Goal: Transaction & Acquisition: Purchase product/service

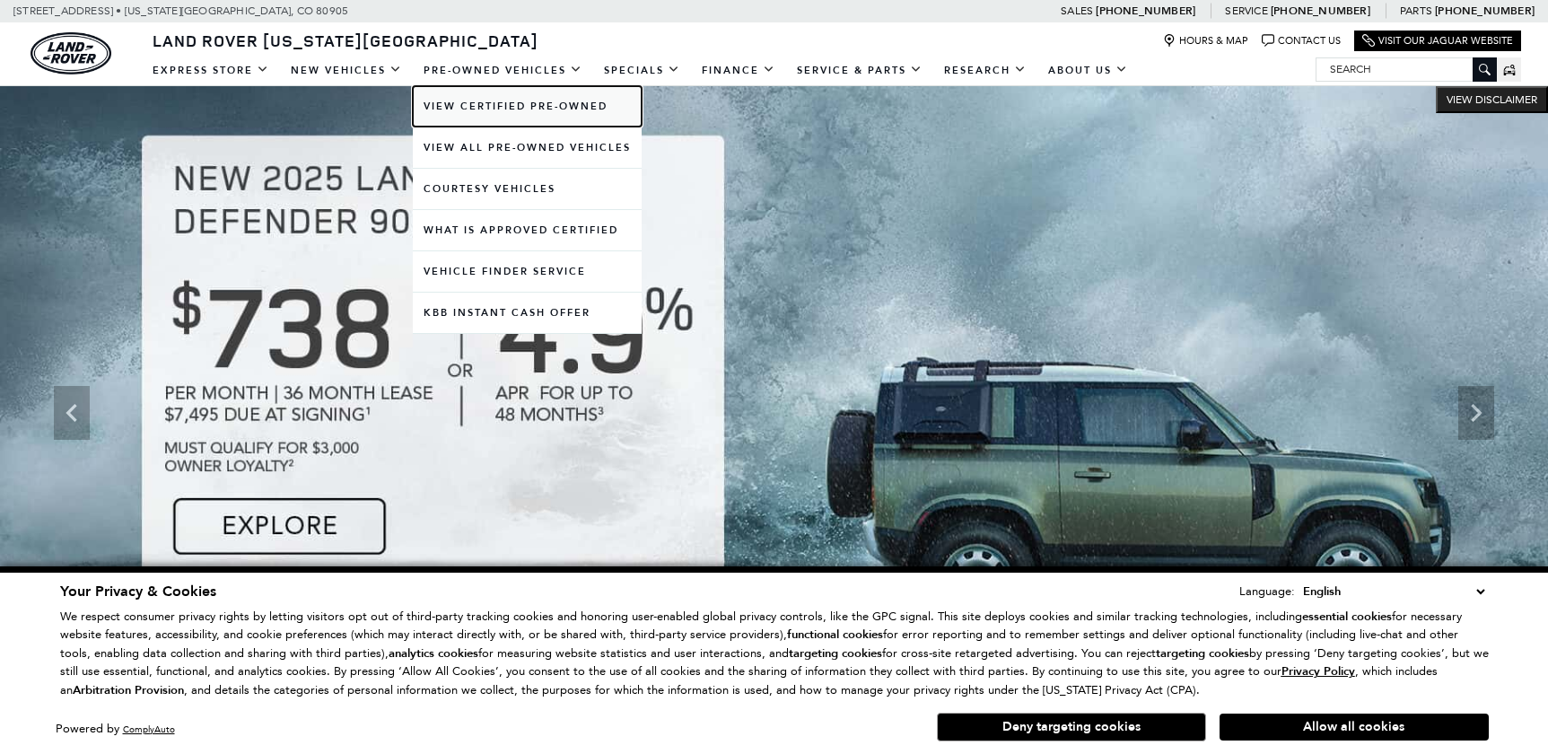
click at [467, 103] on link "View Certified Pre-Owned" at bounding box center [527, 106] width 229 height 40
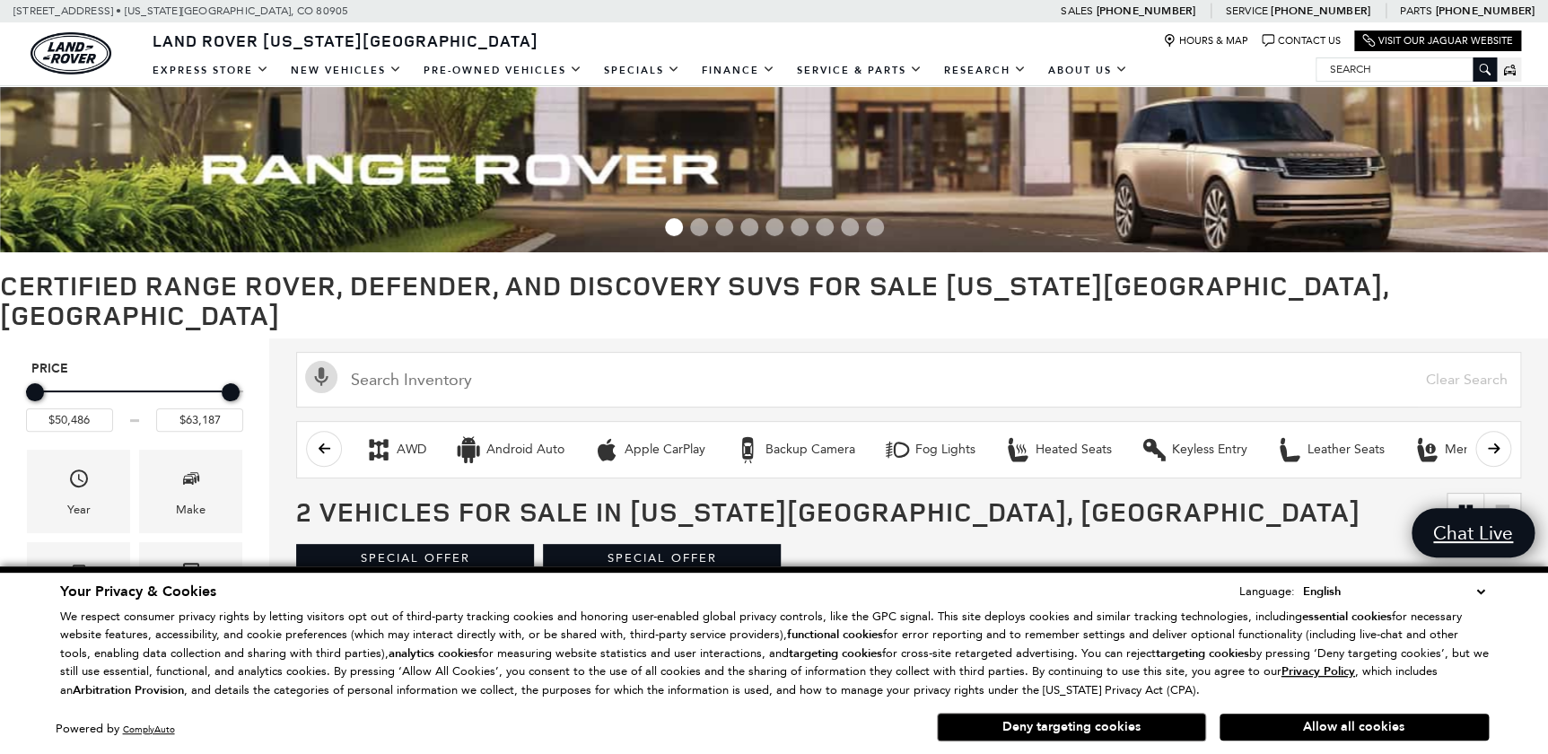
click at [1481, 593] on select "English Spanish / Español English / [GEOGRAPHIC_DATA] Korean / 한국어 Vietnamese /…" at bounding box center [1394, 592] width 190 height 20
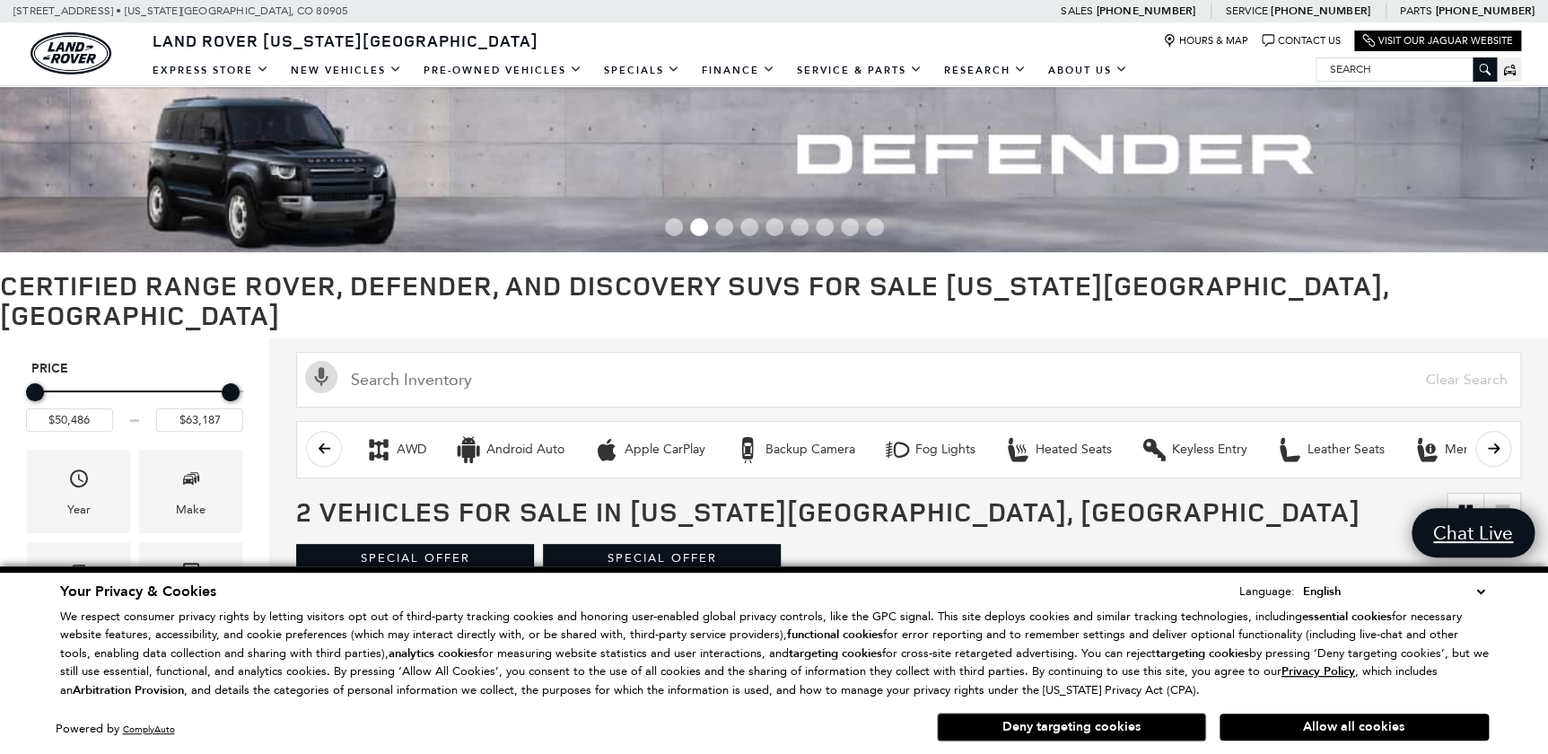
click at [1364, 724] on button "Allow all cookies" at bounding box center [1354, 727] width 269 height 27
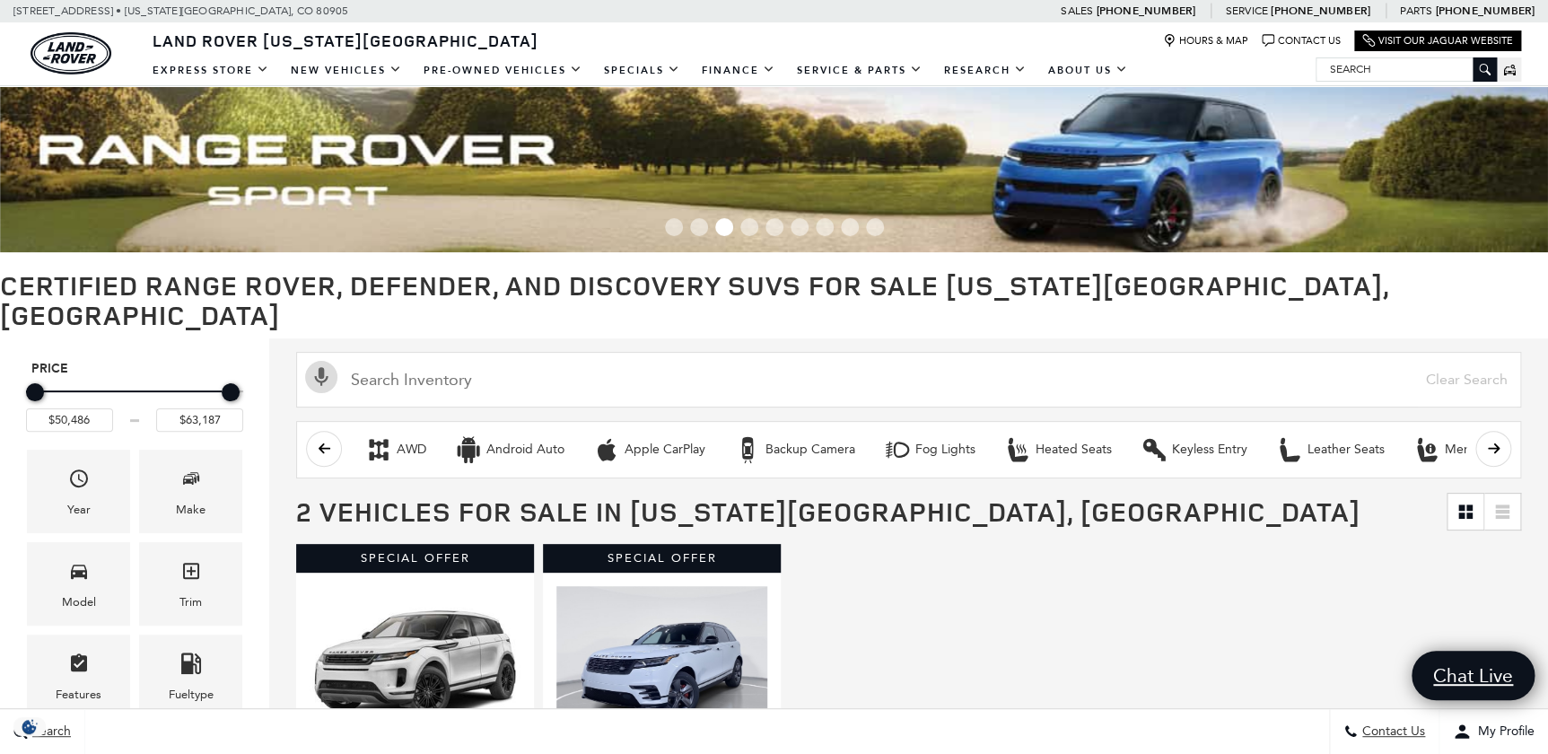
click at [84, 556] on span "Model" at bounding box center [79, 574] width 22 height 37
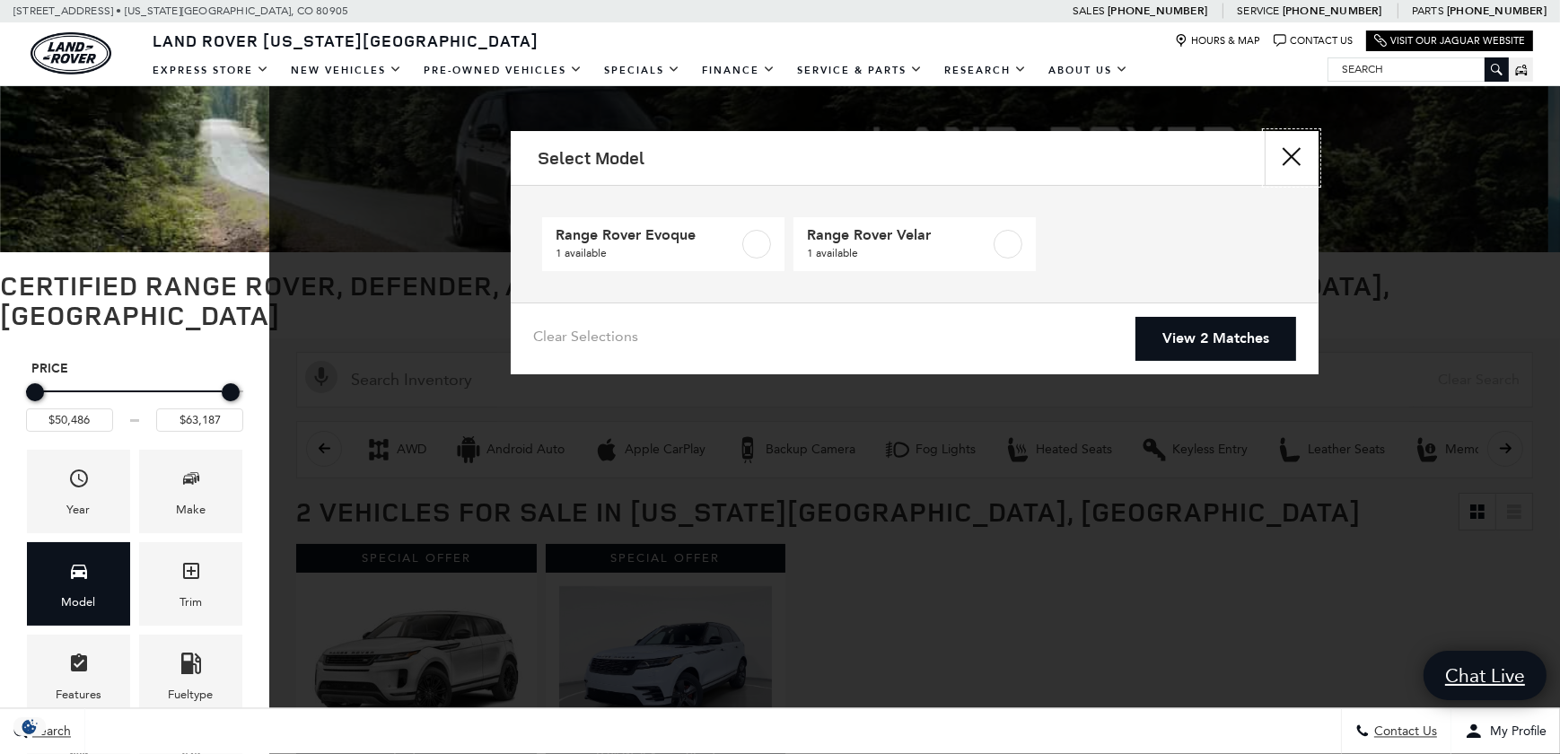
click at [1302, 155] on button "close" at bounding box center [1292, 158] width 54 height 54
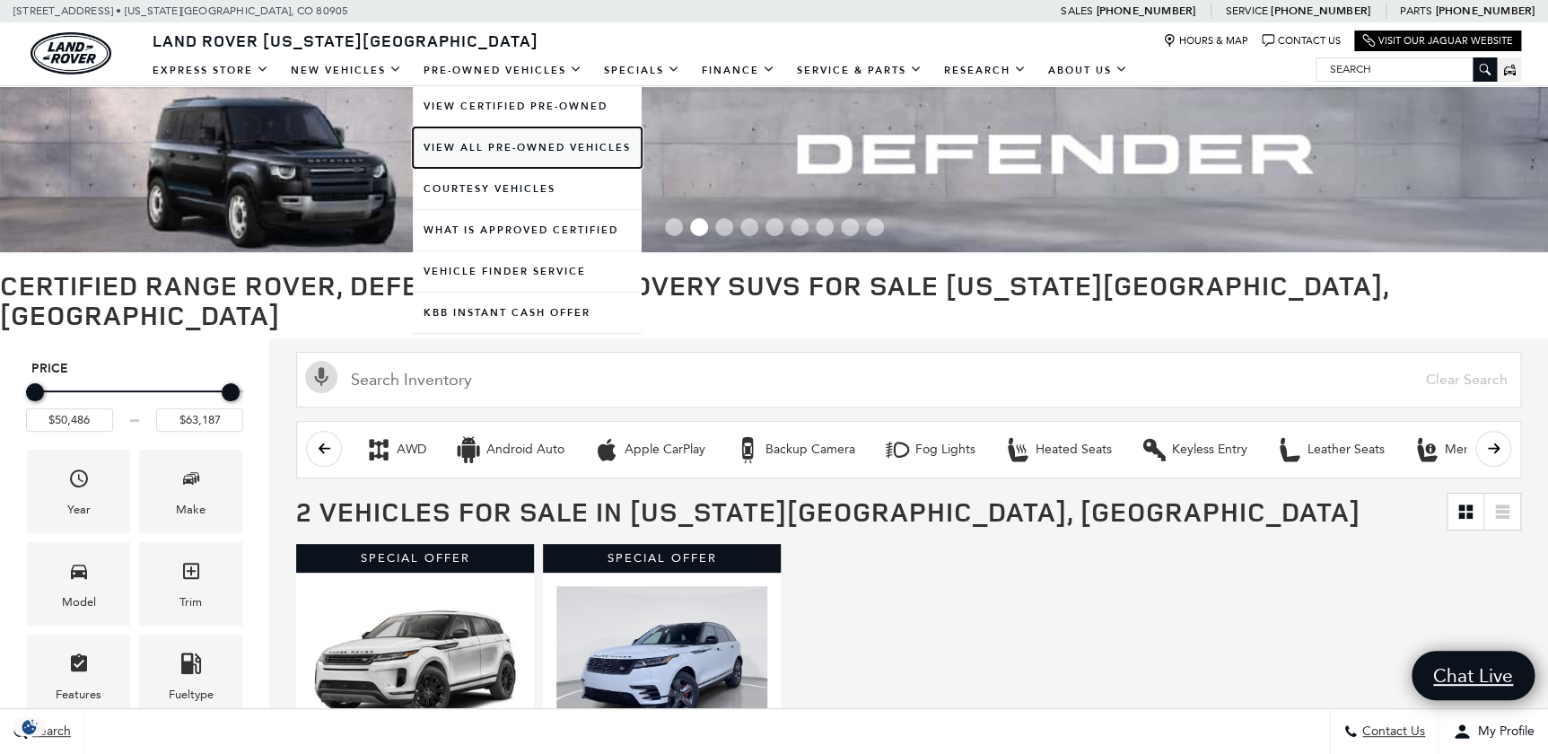
click at [514, 143] on link "View All Pre-Owned Vehicles" at bounding box center [527, 147] width 229 height 40
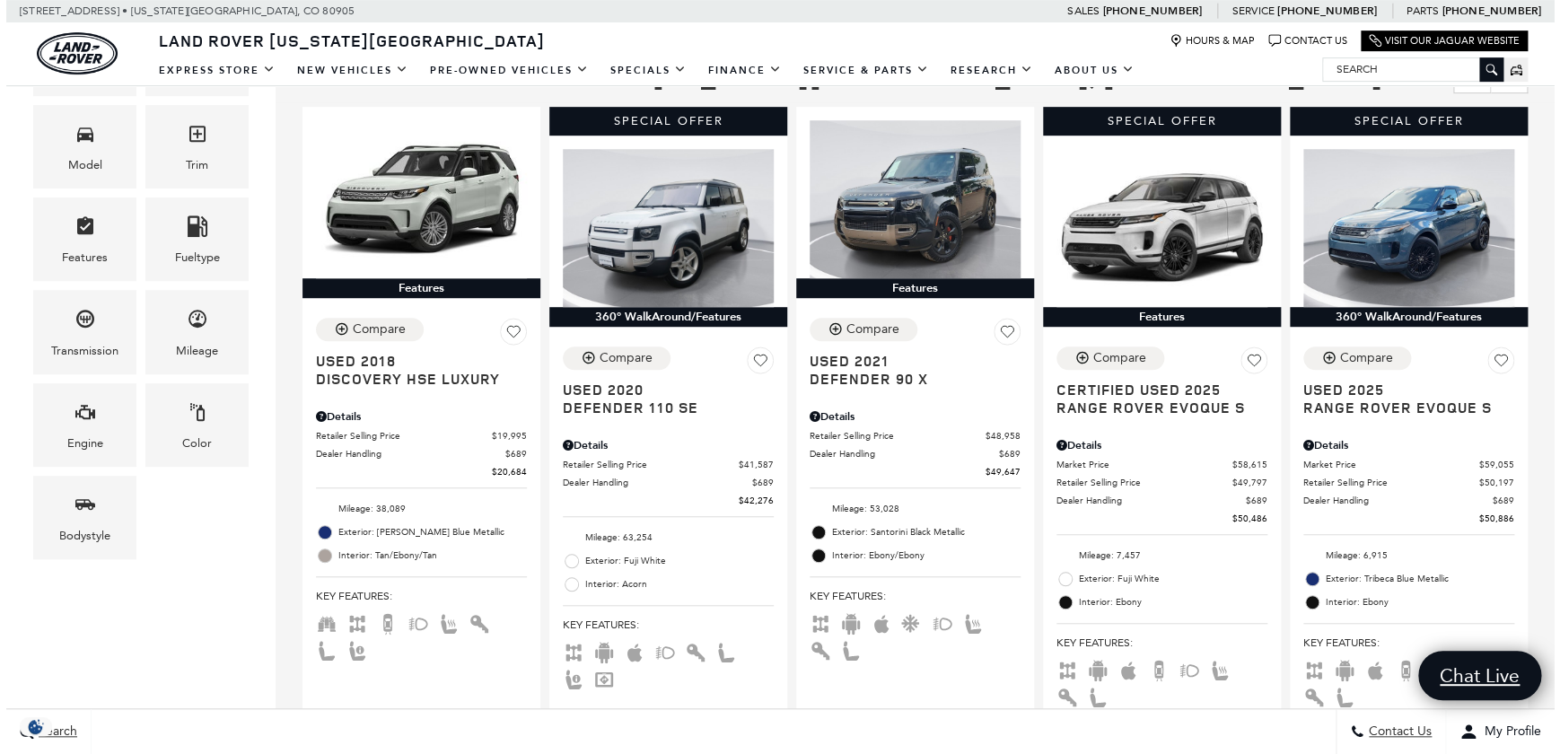
scroll to position [81, 0]
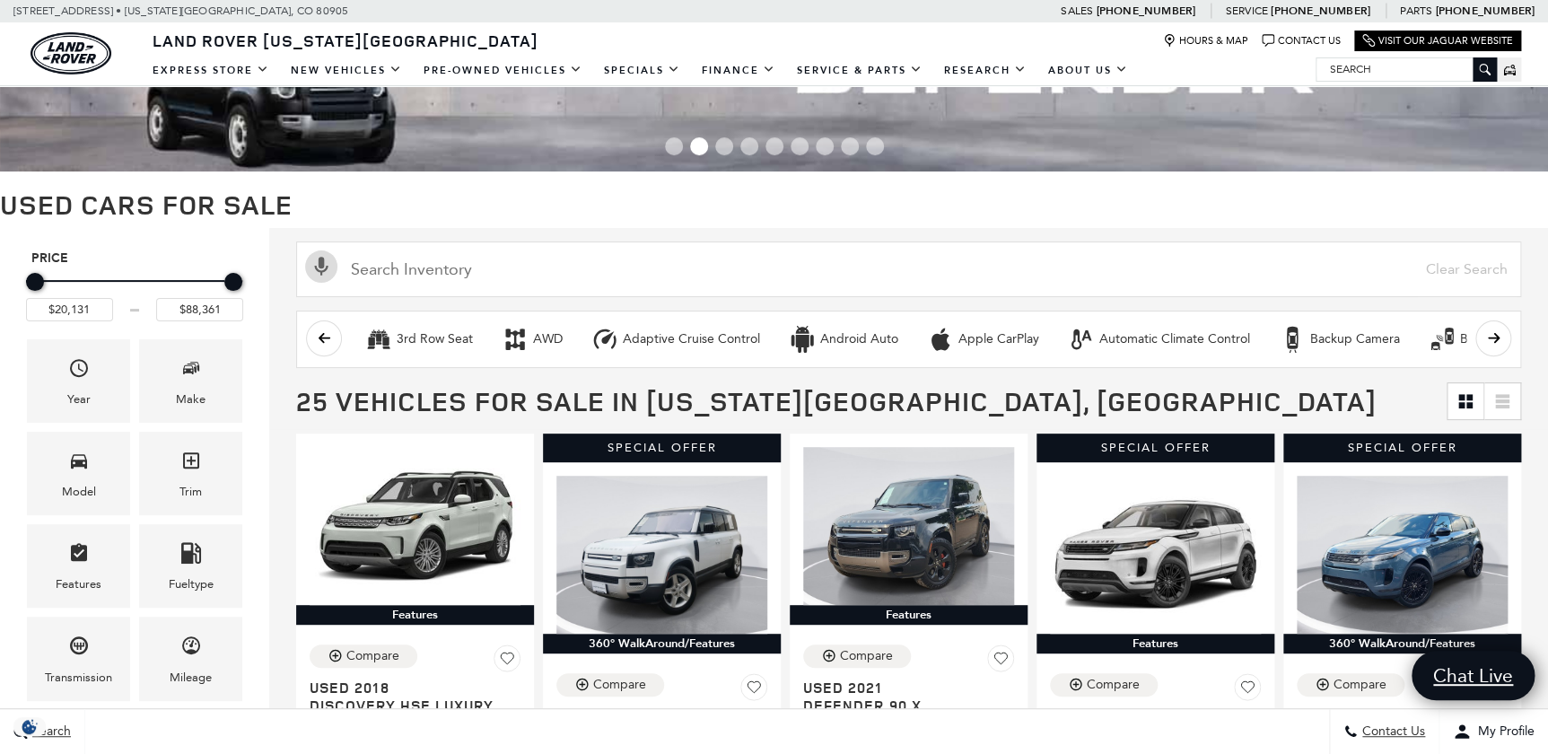
click at [80, 469] on icon "Model" at bounding box center [79, 461] width 22 height 22
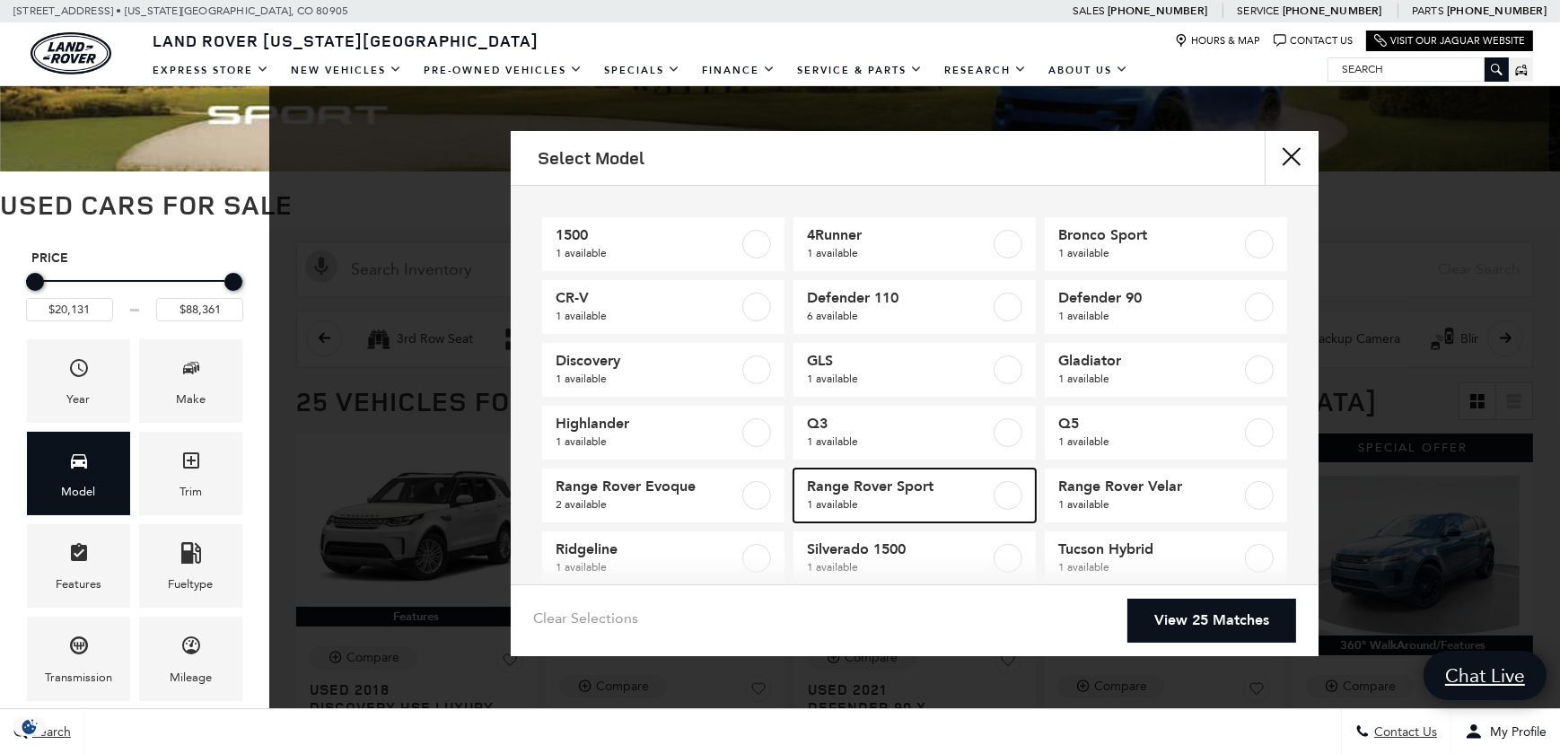
click at [1000, 495] on label at bounding box center [1008, 495] width 29 height 29
type input "$85,022"
checkbox input "true"
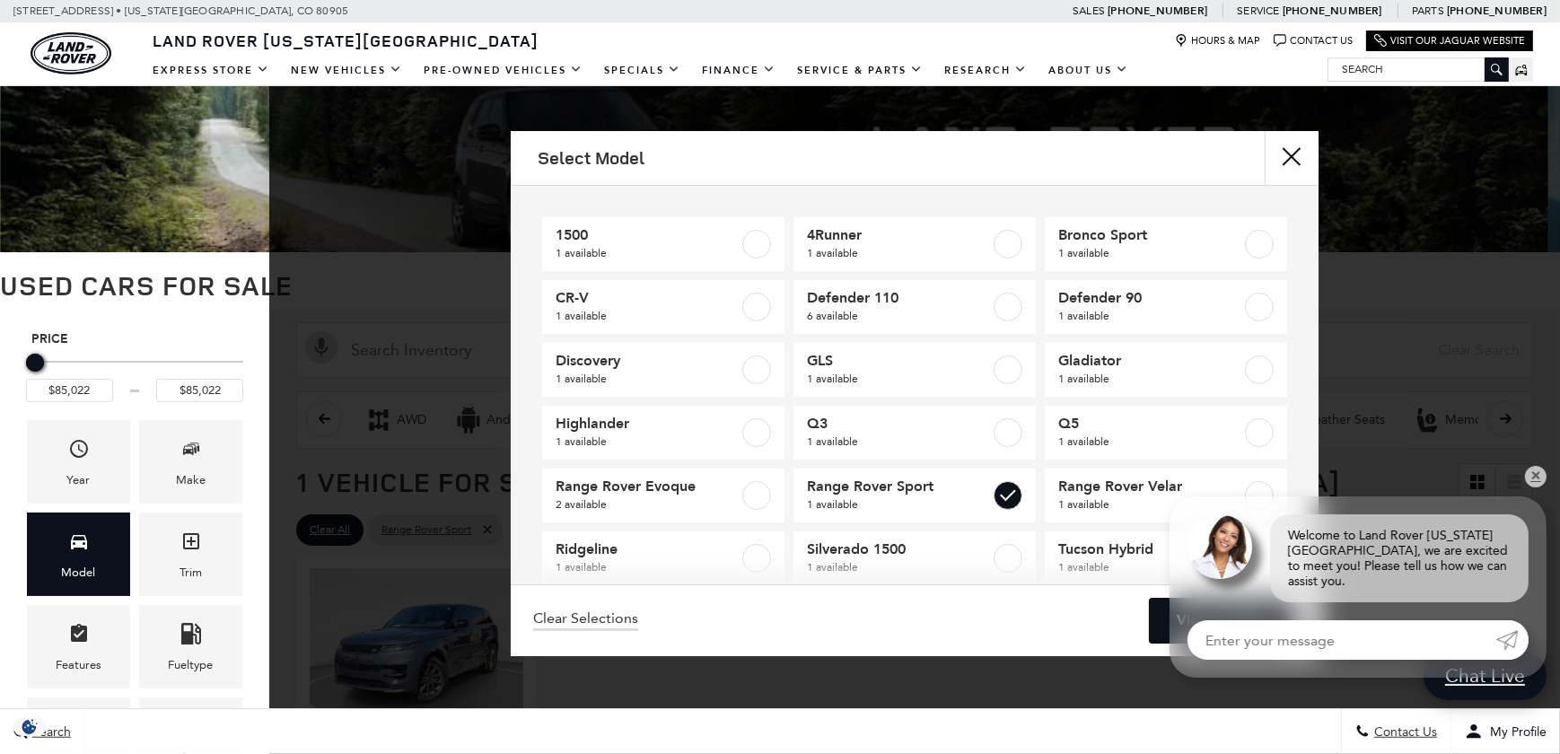
click at [1226, 615] on link "View 1 Match" at bounding box center [1223, 621] width 146 height 44
